Goal: Navigation & Orientation: Find specific page/section

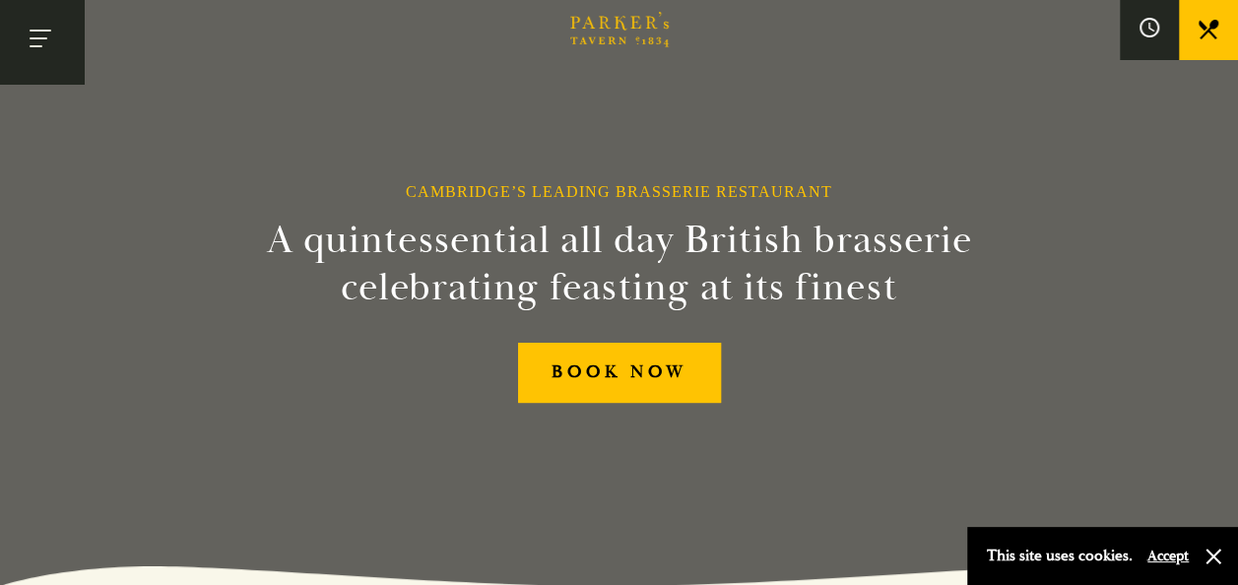
click at [43, 37] on button "Toggle navigation" at bounding box center [42, 42] width 84 height 84
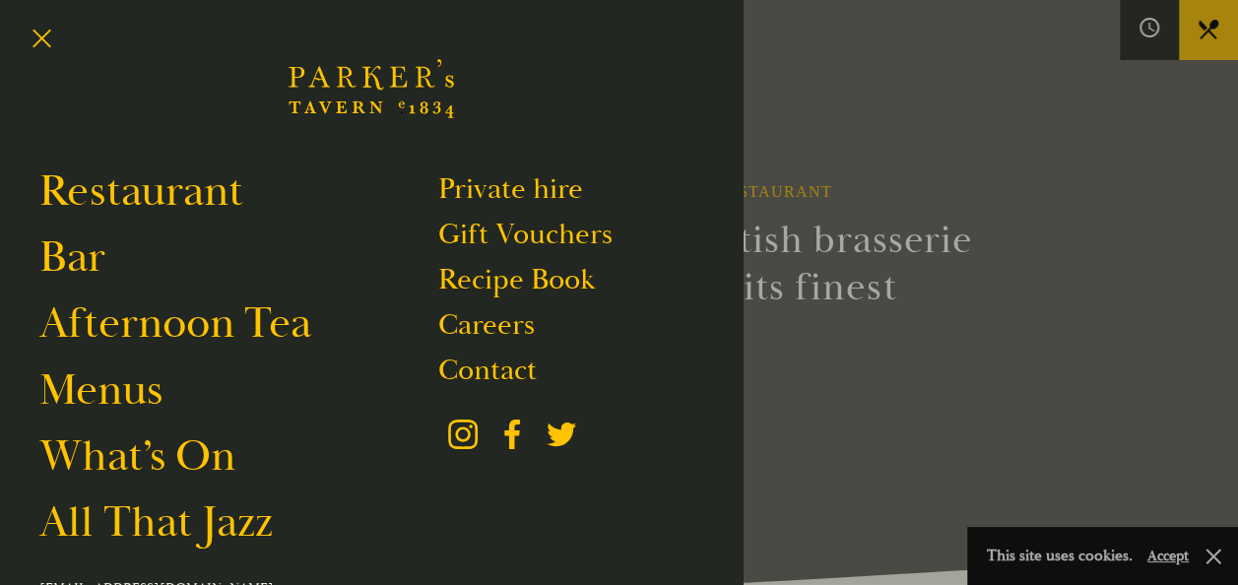
click at [1095, 215] on div at bounding box center [619, 292] width 1238 height 585
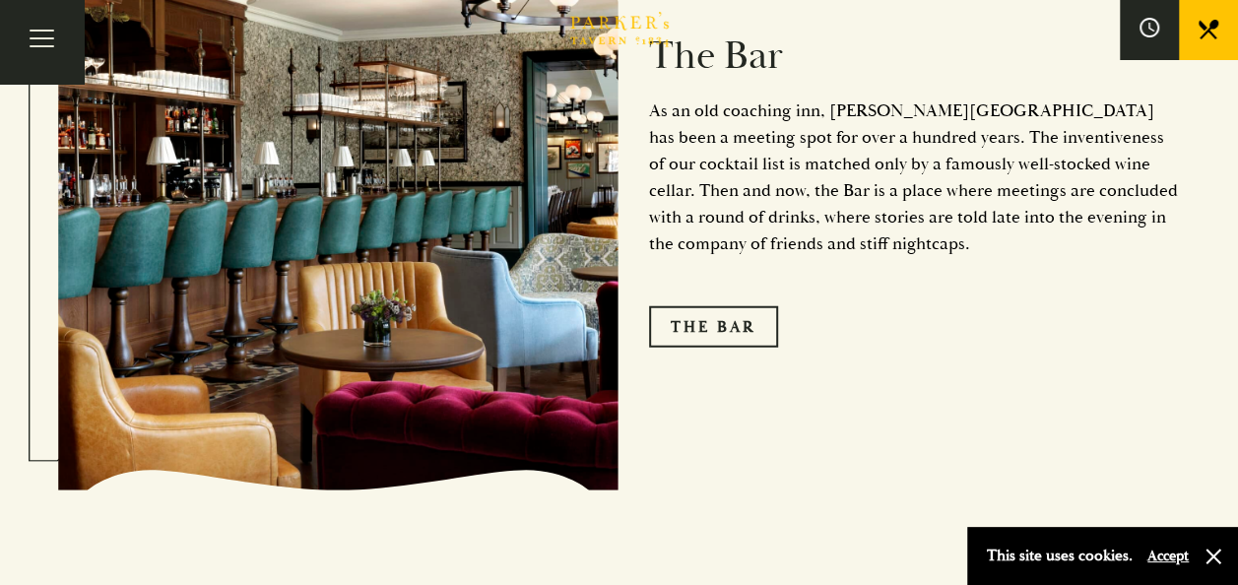
scroll to position [2461, 0]
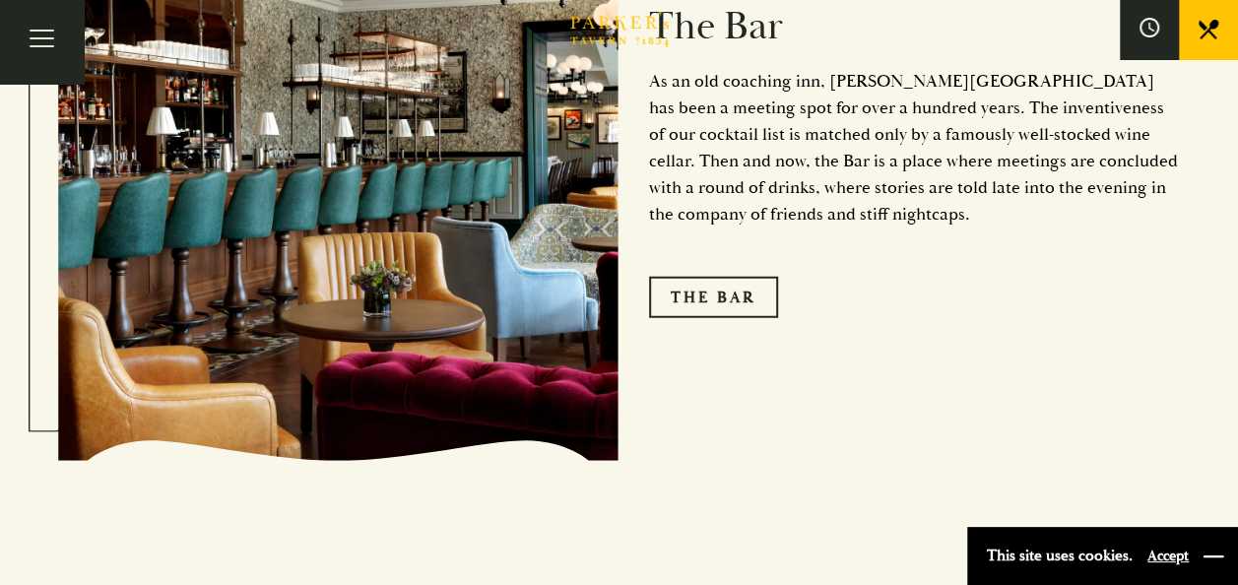
click at [1210, 553] on button "button" at bounding box center [1213, 556] width 20 height 20
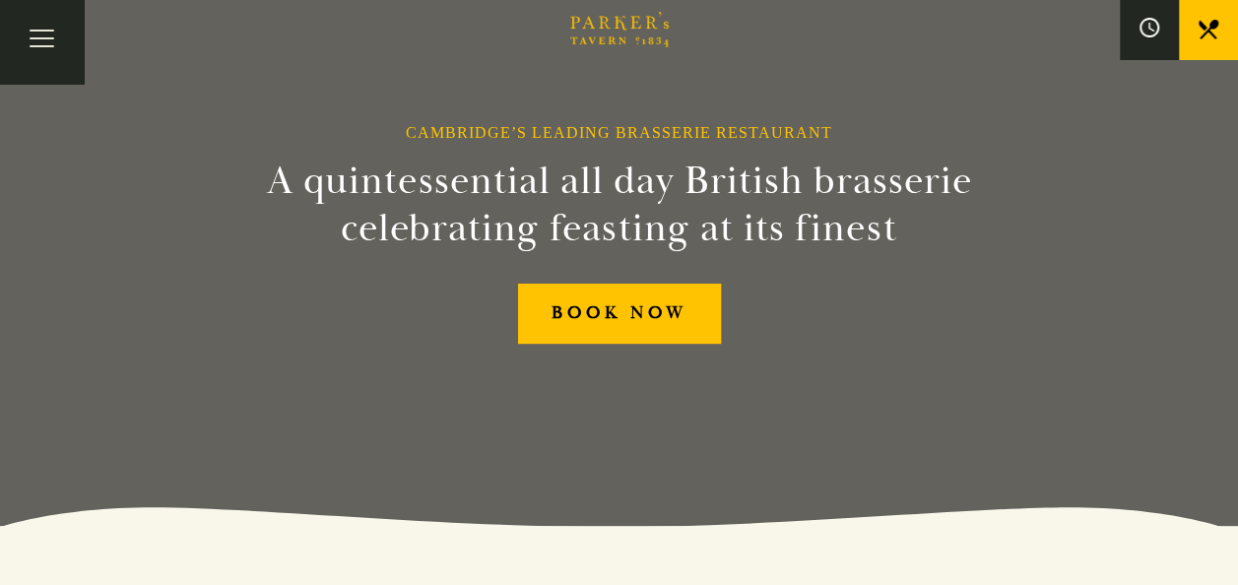
scroll to position [0, 0]
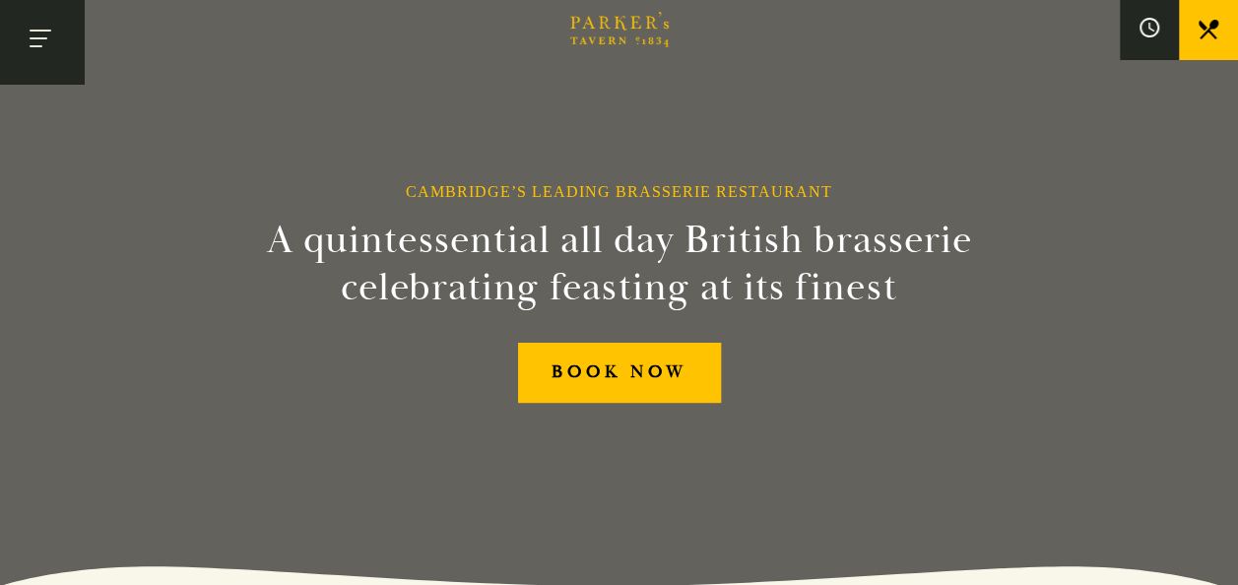
click at [31, 43] on button "Toggle navigation" at bounding box center [42, 42] width 84 height 84
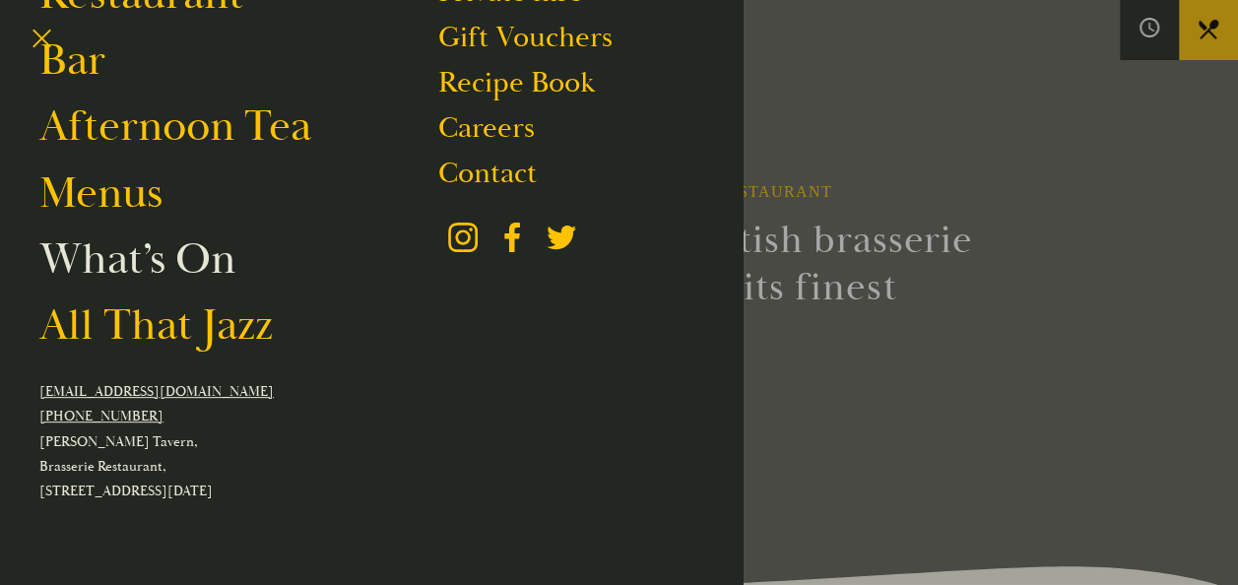
scroll to position [271, 0]
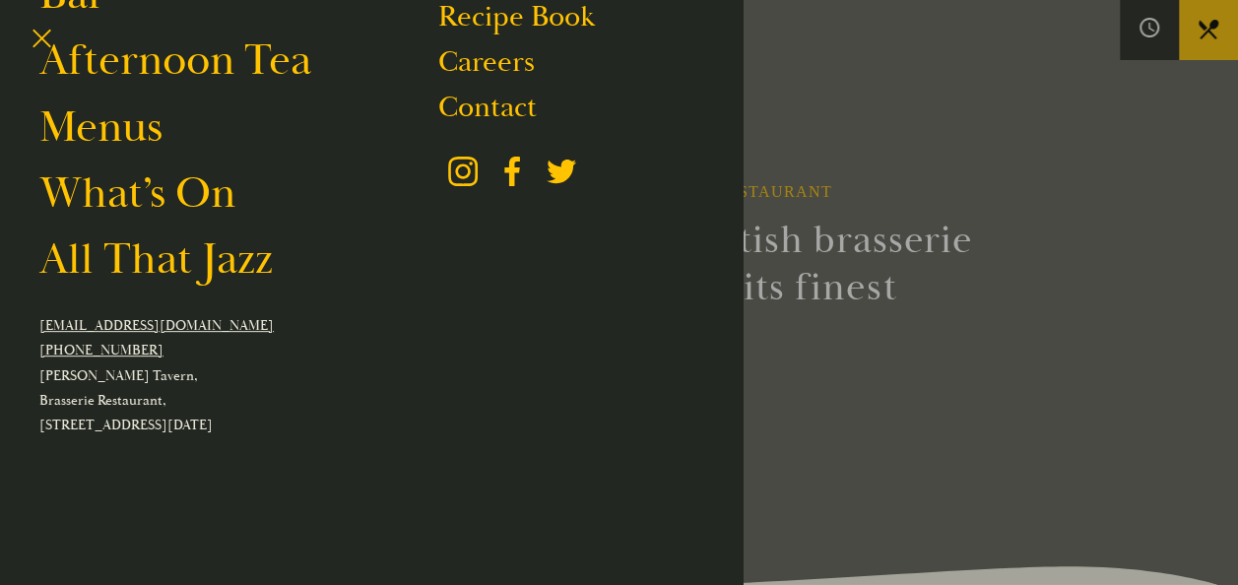
drag, startPoint x: 260, startPoint y: 425, endPoint x: 55, endPoint y: 428, distance: 204.8
click at [55, 428] on p "Parker's Tavern, Brasserie Restaurant, Regent Street, Cambridge, CB2 1AD" at bounding box center [371, 400] width 664 height 75
click at [524, 407] on p "Parker's Tavern, Brasserie Restaurant, Regent Street, Cambridge, CB2 1AD" at bounding box center [371, 400] width 664 height 75
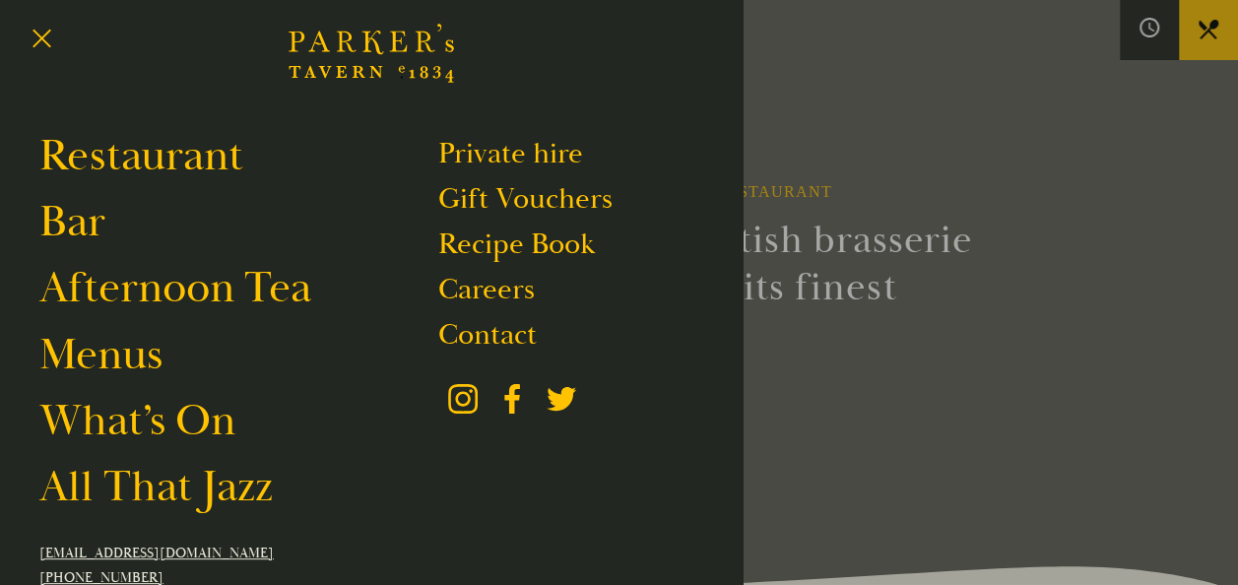
scroll to position [0, 0]
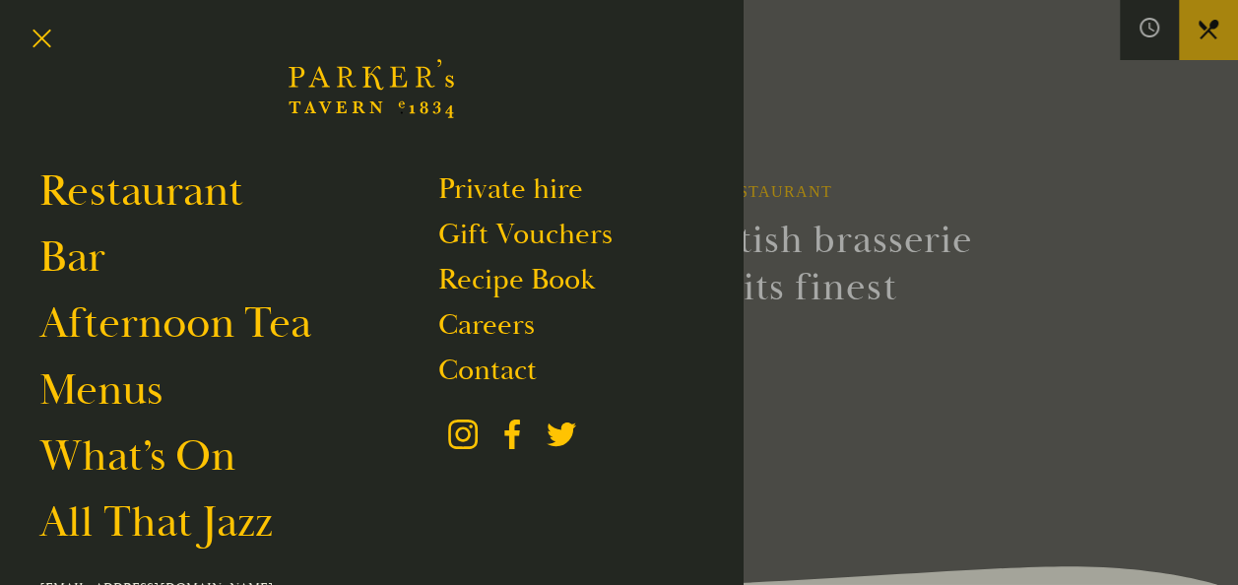
click at [370, 105] on icon "Brasserie Restaurant Cambridge | Parker's Tavern Cambridge Parker's Tavern is a…" at bounding box center [370, 89] width 165 height 118
